Goal: Check status: Check status

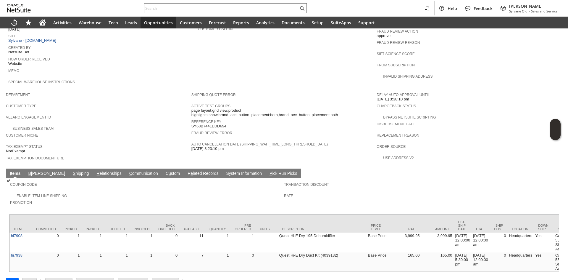
scroll to position [279, 0]
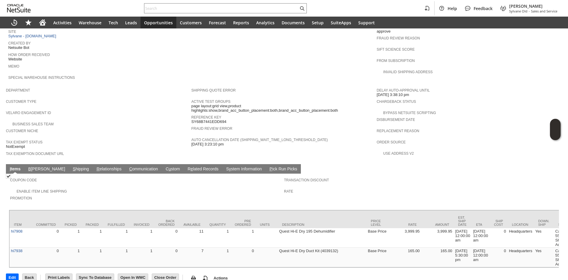
click at [73, 166] on span "S" at bounding box center [74, 168] width 3 height 5
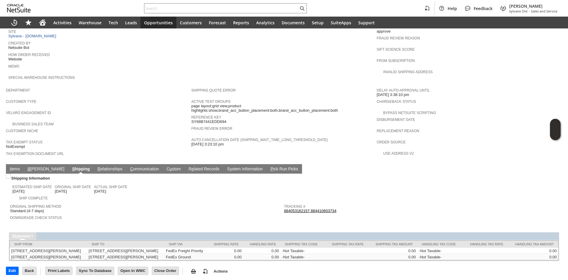
click at [320, 208] on link "884053162157 884410603734" at bounding box center [310, 210] width 52 height 4
click at [13, 166] on link "I tems" at bounding box center [14, 169] width 13 height 6
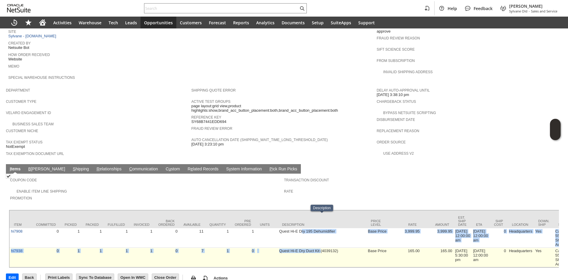
drag, startPoint x: 315, startPoint y: 232, endPoint x: 320, endPoint y: 239, distance: 8.9
click at [320, 247] on td "Quest Hi-E Dry Duct Kit (4039132)" at bounding box center [322, 257] width 89 height 20
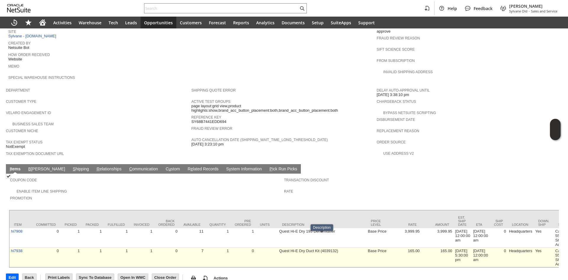
click at [313, 247] on td "Quest Hi-E Dry Duct Kit (4039132)" at bounding box center [322, 257] width 89 height 20
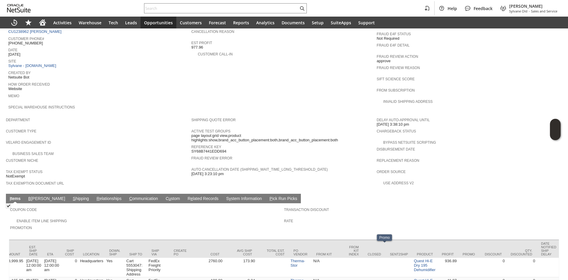
scroll to position [0, 0]
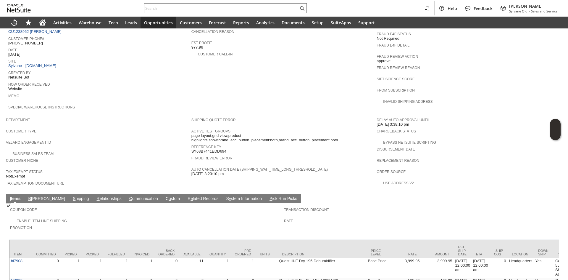
click at [71, 196] on link "S hipping" at bounding box center [80, 199] width 19 height 6
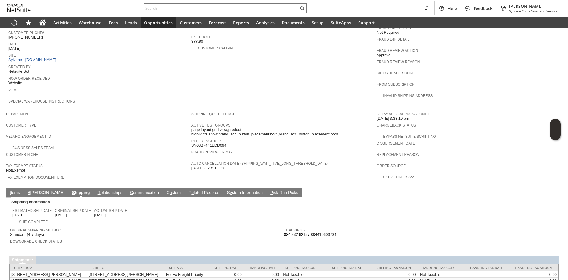
scroll to position [161, 0]
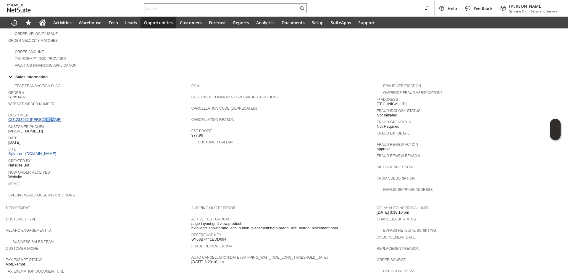
click at [40, 114] on td "Customer CU1238962 [PERSON_NAME]" at bounding box center [99, 117] width 183 height 12
click at [40, 117] on link "CU1238962 [PERSON_NAME]" at bounding box center [35, 119] width 55 height 4
